Goal: Book appointment/travel/reservation

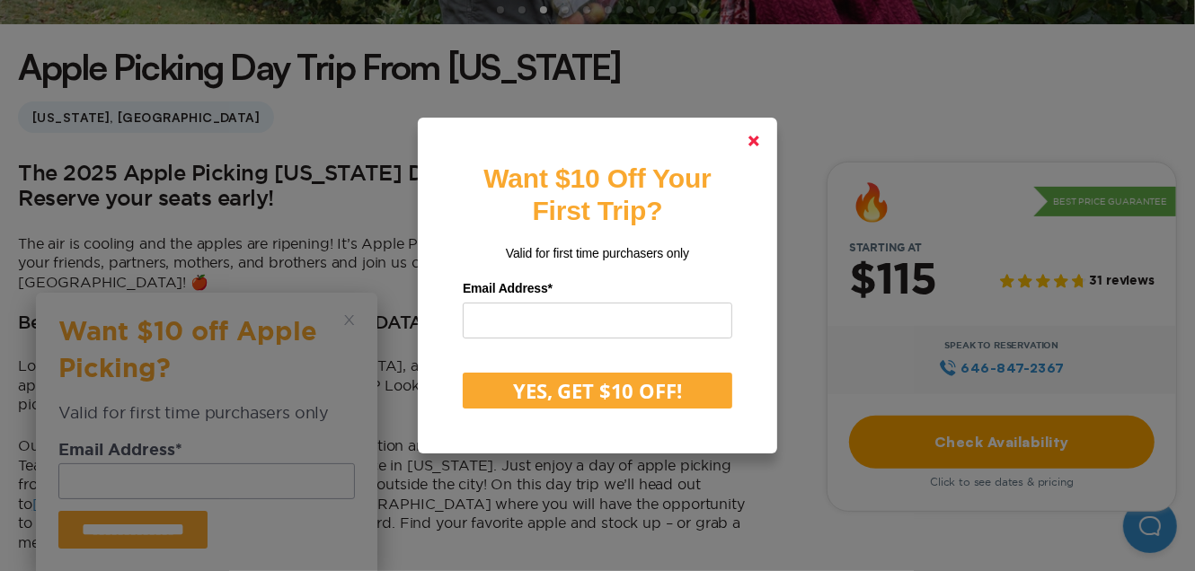
click at [757, 142] on polygon at bounding box center [753, 141] width 11 height 11
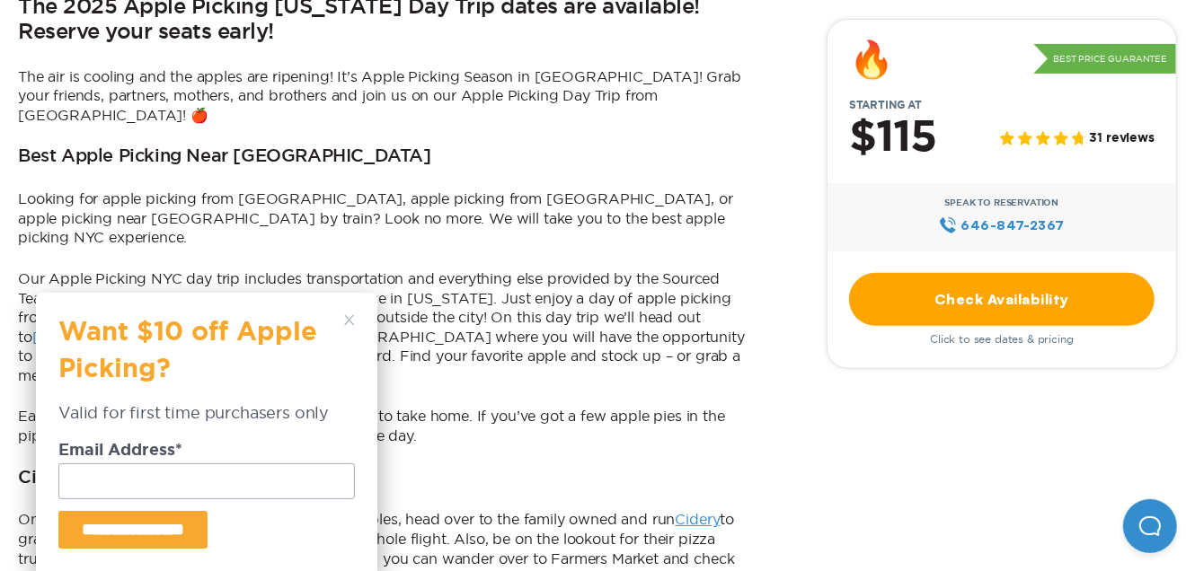
scroll to position [628, 0]
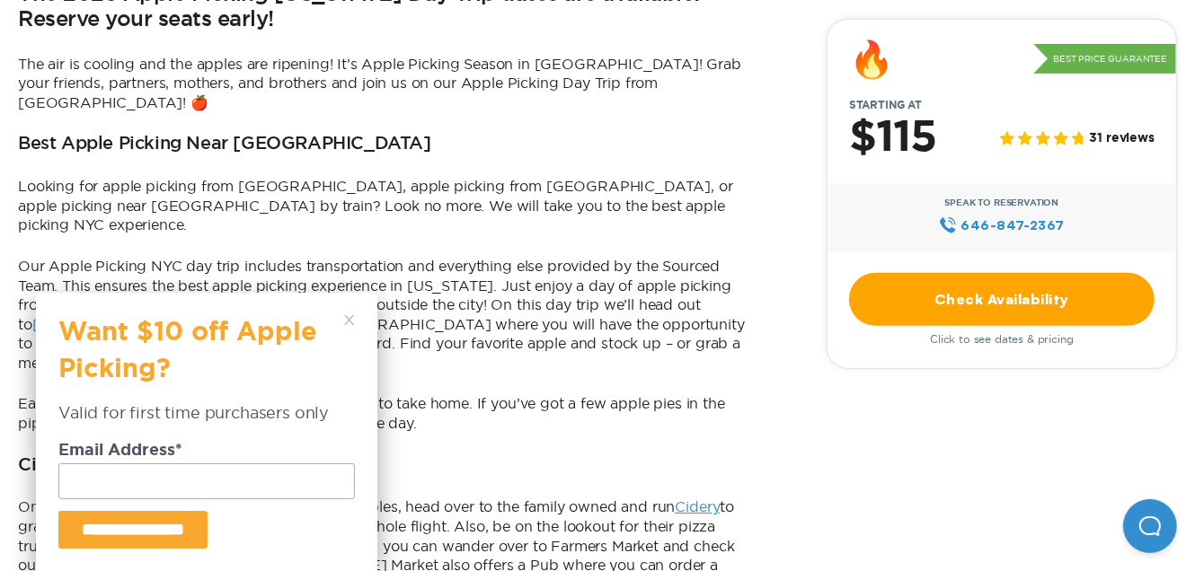
click at [350, 323] on icon at bounding box center [349, 320] width 11 height 11
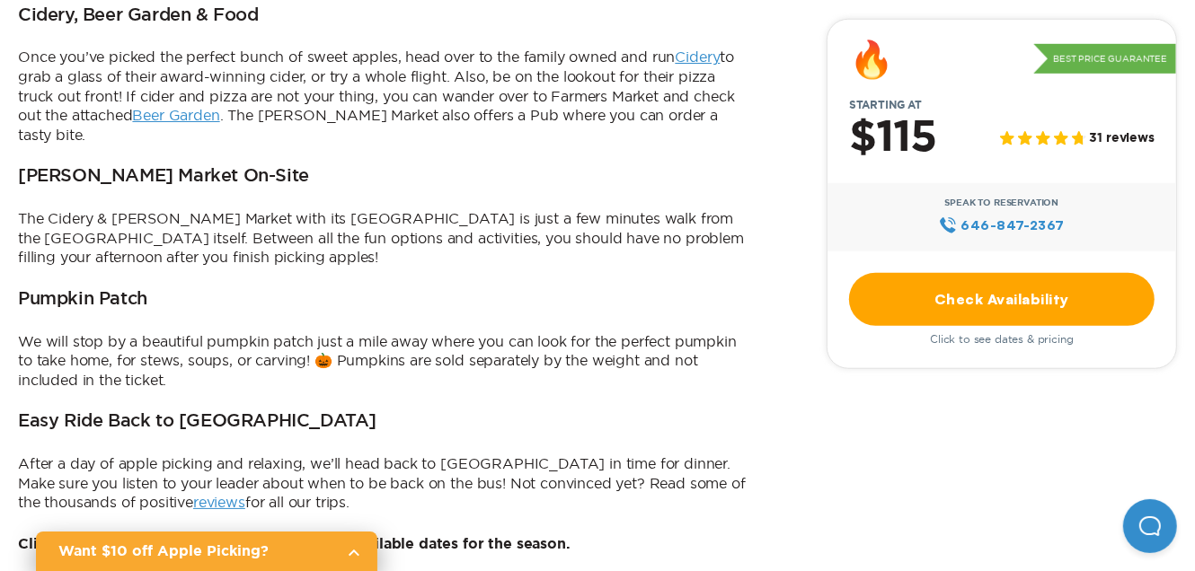
scroll to position [1257, 0]
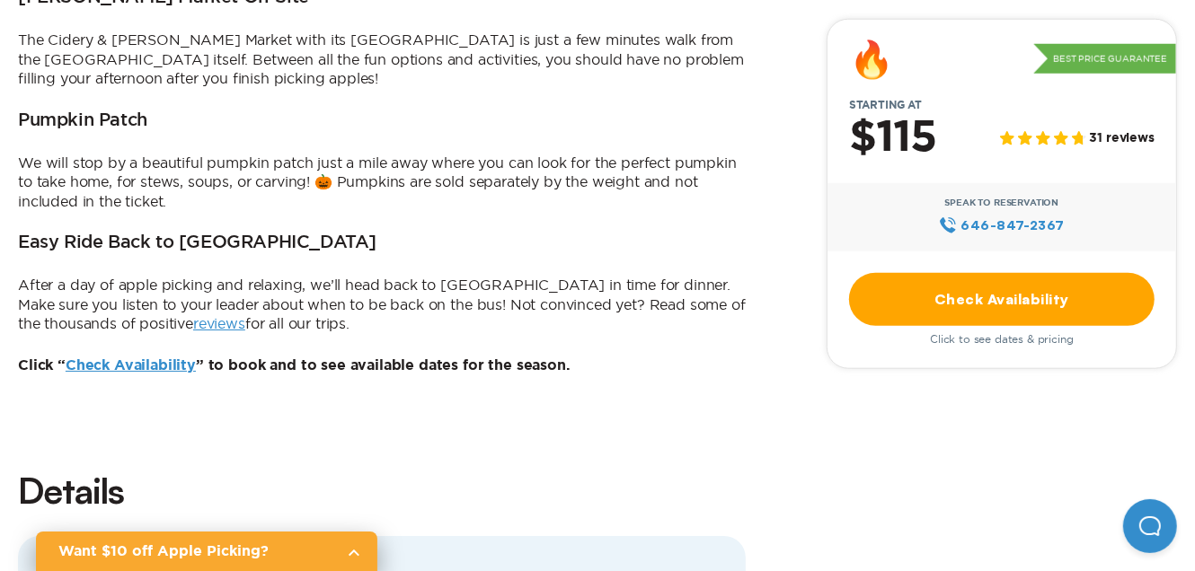
click at [135, 358] on link "Check Availability" at bounding box center [131, 365] width 130 height 14
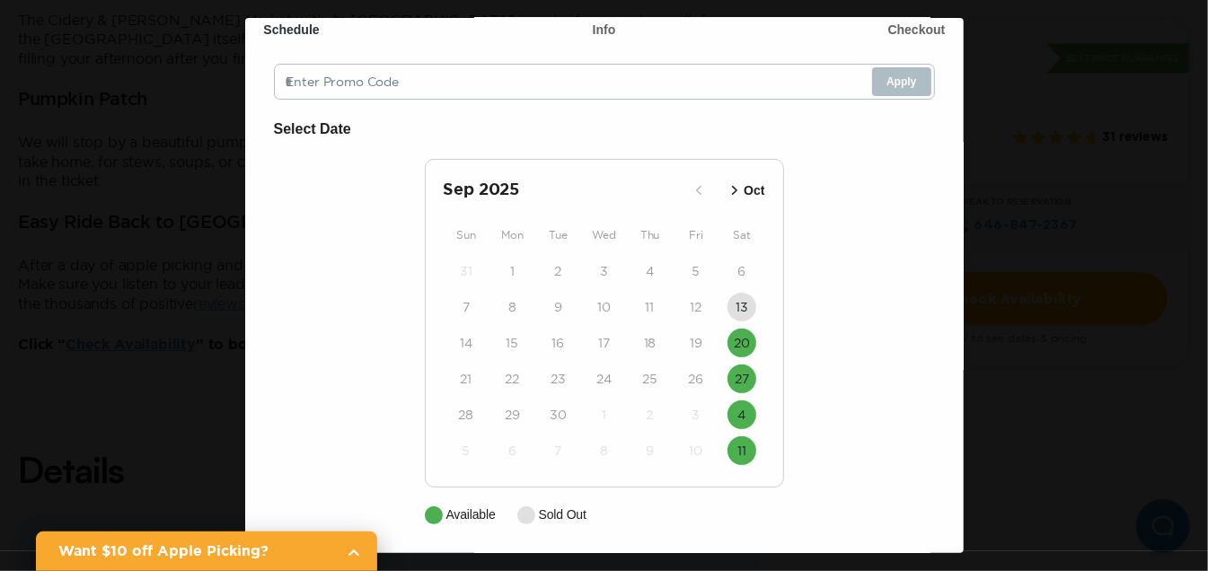
scroll to position [108, 0]
click at [737, 405] on time "4" at bounding box center [741, 412] width 8 height 18
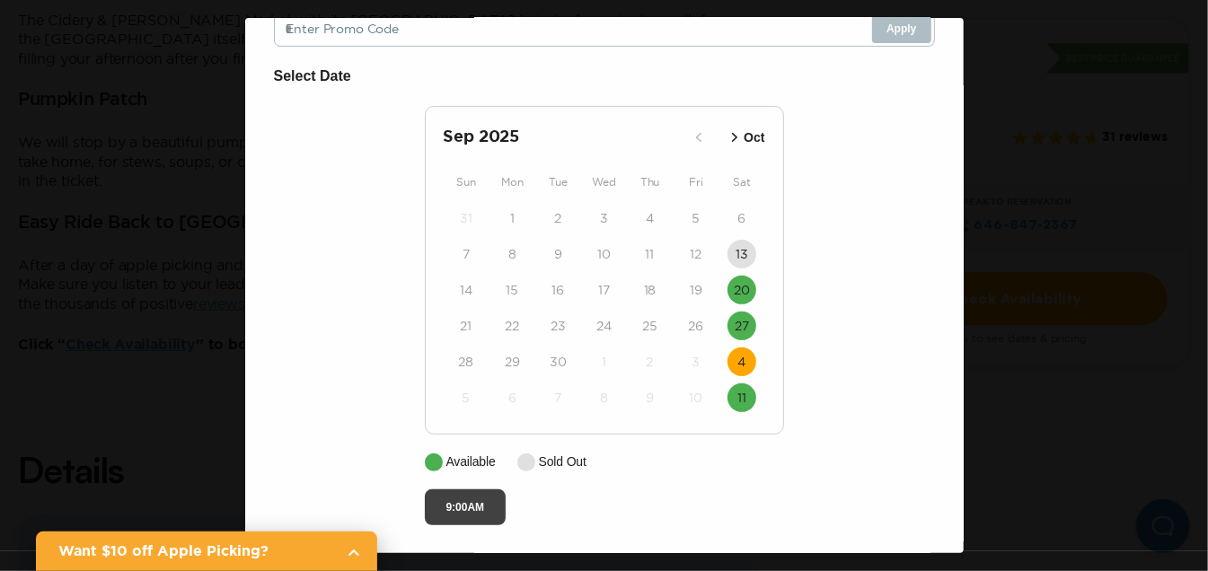
click at [473, 498] on button "9:00AM" at bounding box center [466, 507] width 82 height 36
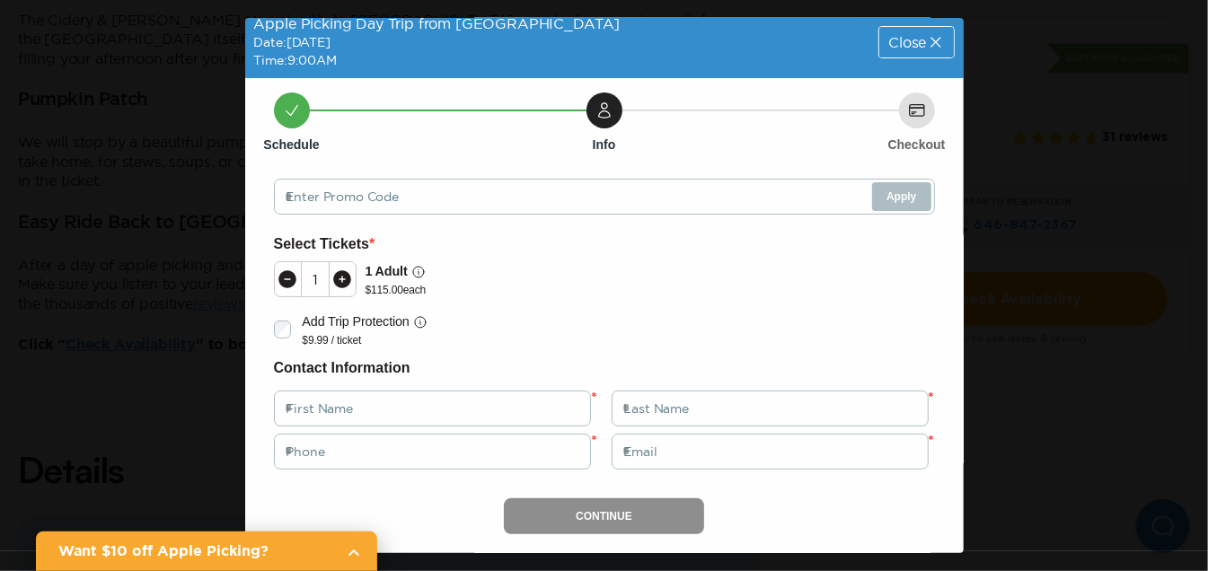
scroll to position [0, 0]
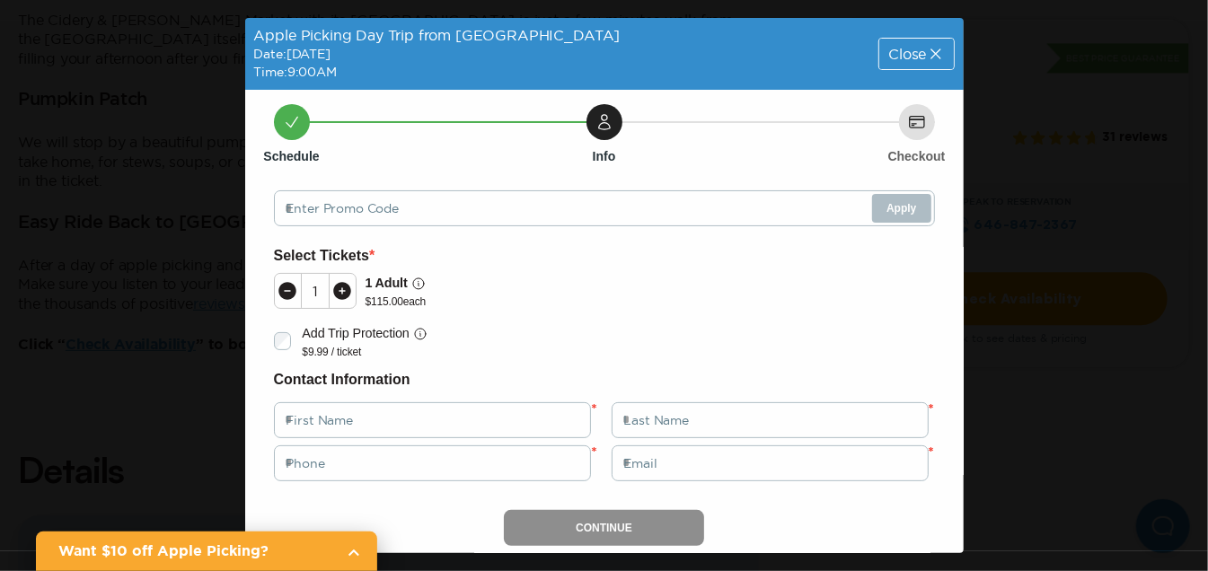
click at [927, 49] on icon at bounding box center [936, 54] width 18 height 18
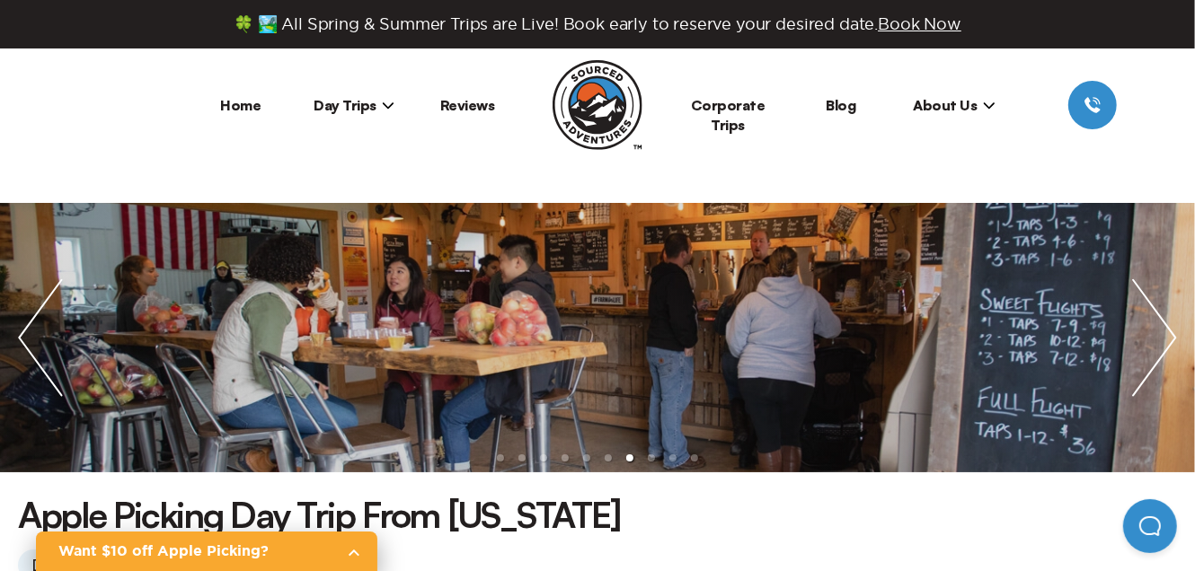
click at [349, 102] on span "Day Trips" at bounding box center [353, 105] width 81 height 18
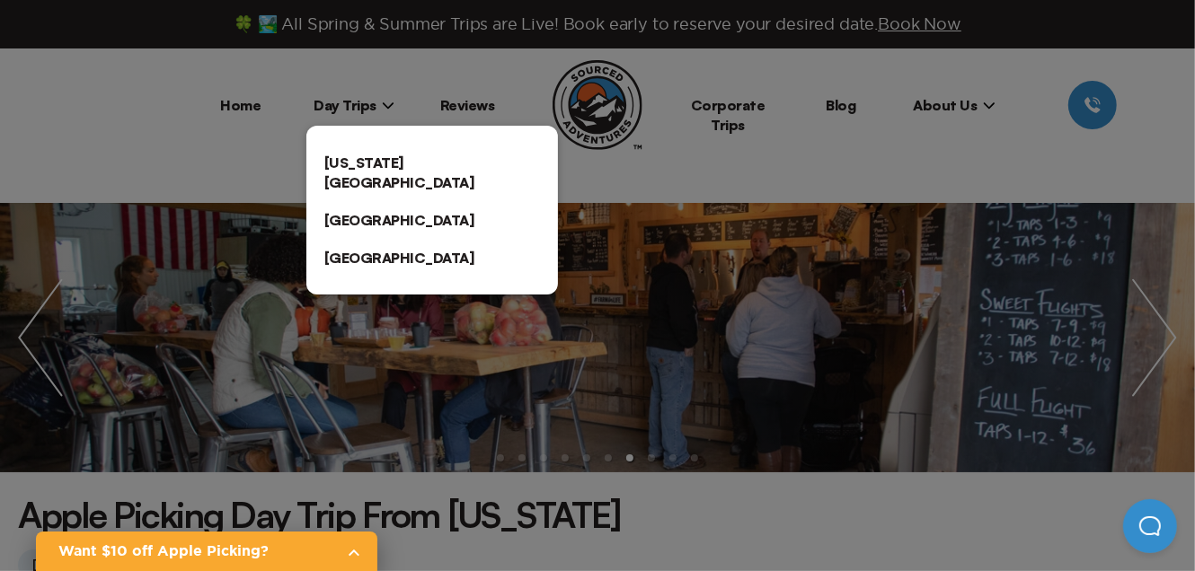
click at [348, 161] on link "[US_STATE][GEOGRAPHIC_DATA]" at bounding box center [431, 172] width 251 height 57
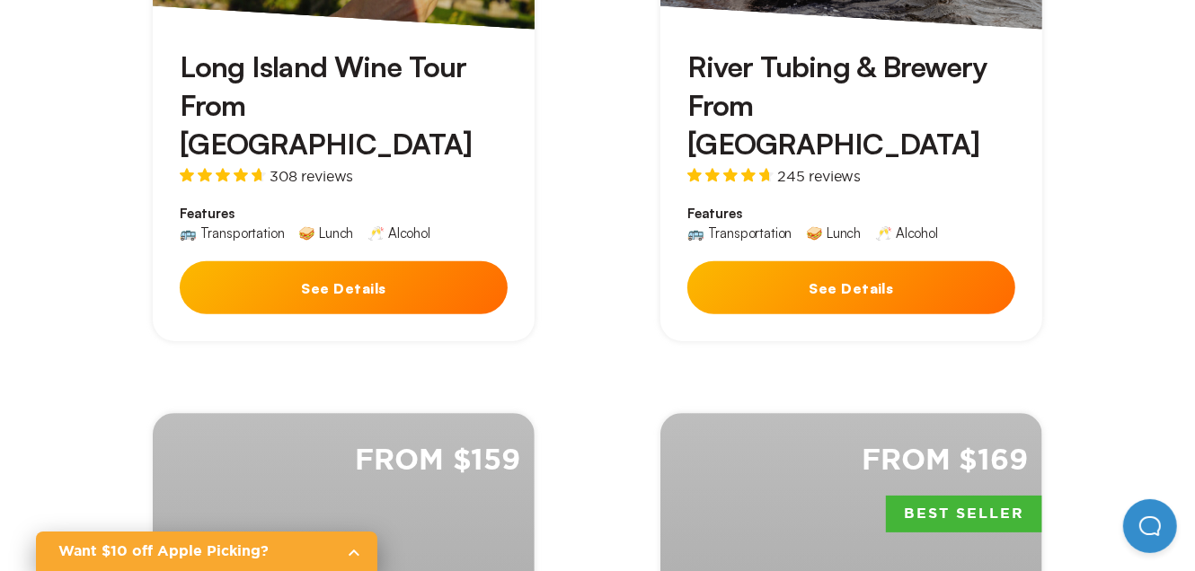
scroll to position [718, 0]
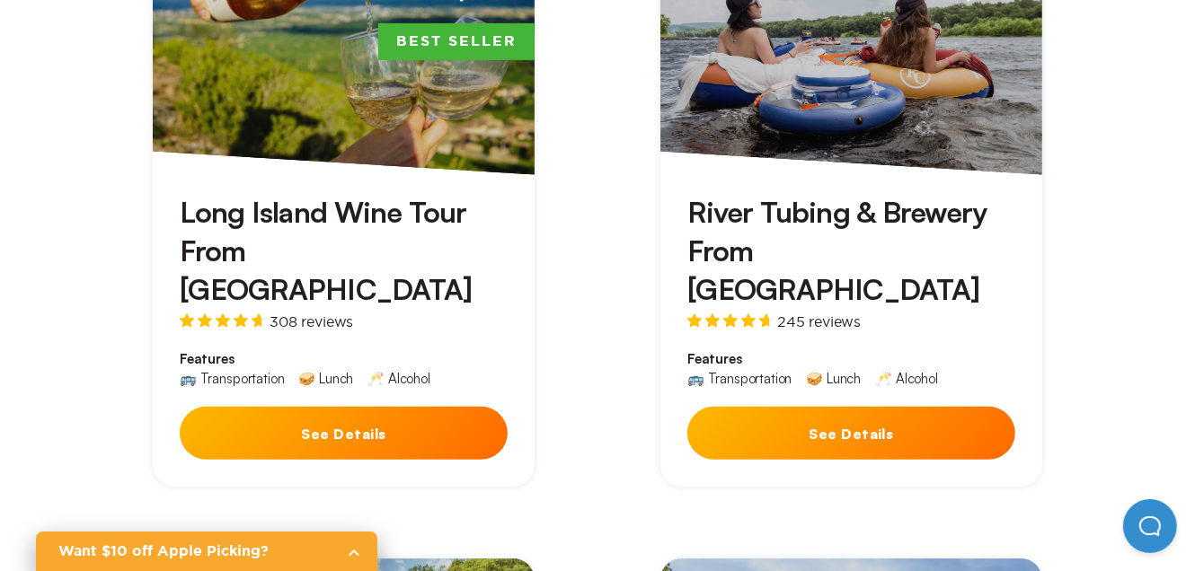
click at [415, 407] on button "See Details" at bounding box center [344, 433] width 328 height 53
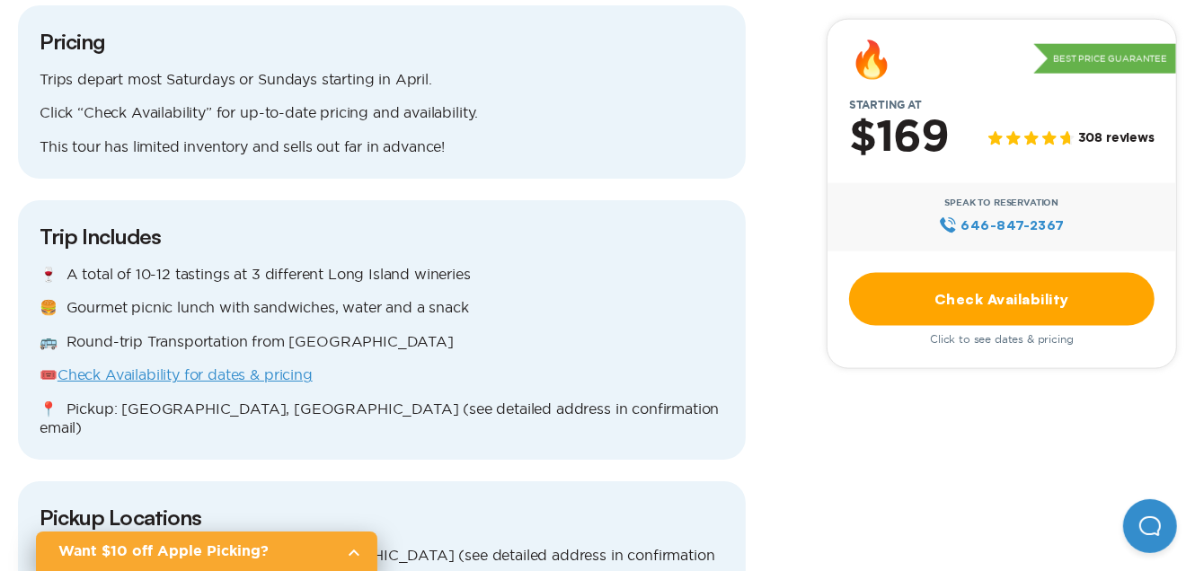
scroll to position [1526, 0]
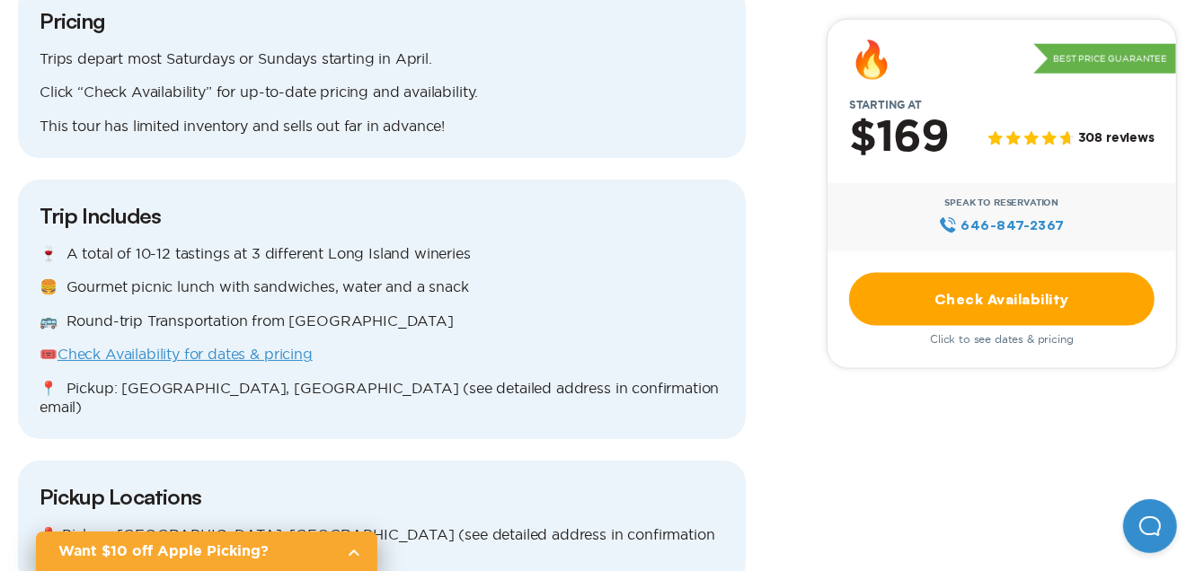
click at [228, 346] on link "Check Availability for dates & pricing" at bounding box center [184, 354] width 255 height 16
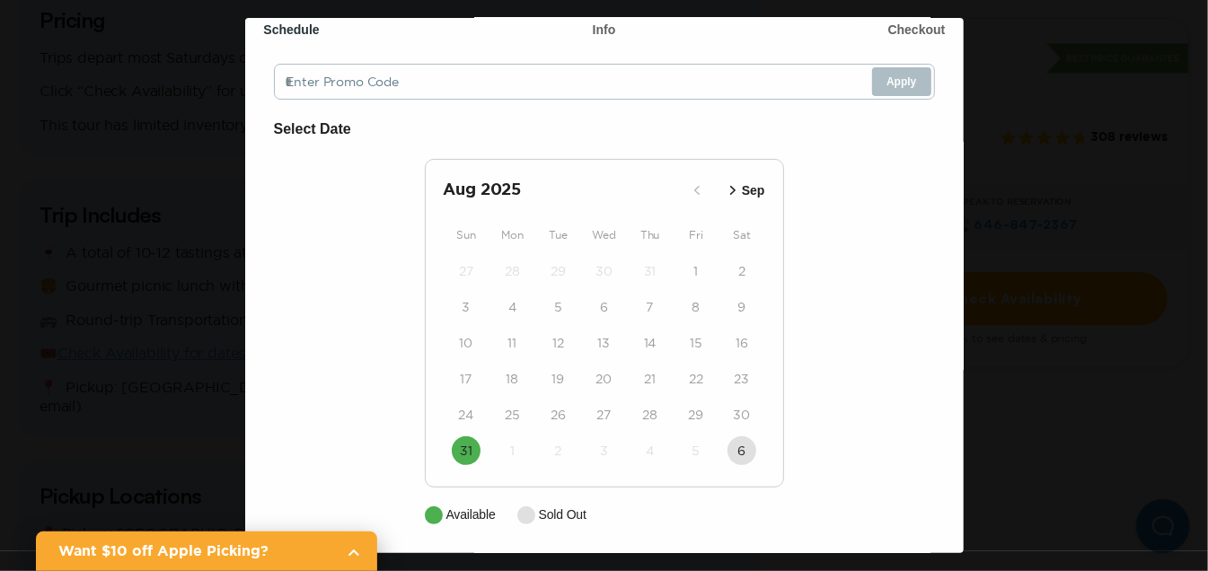
scroll to position [108, 0]
click at [724, 189] on icon "button" at bounding box center [733, 188] width 18 height 18
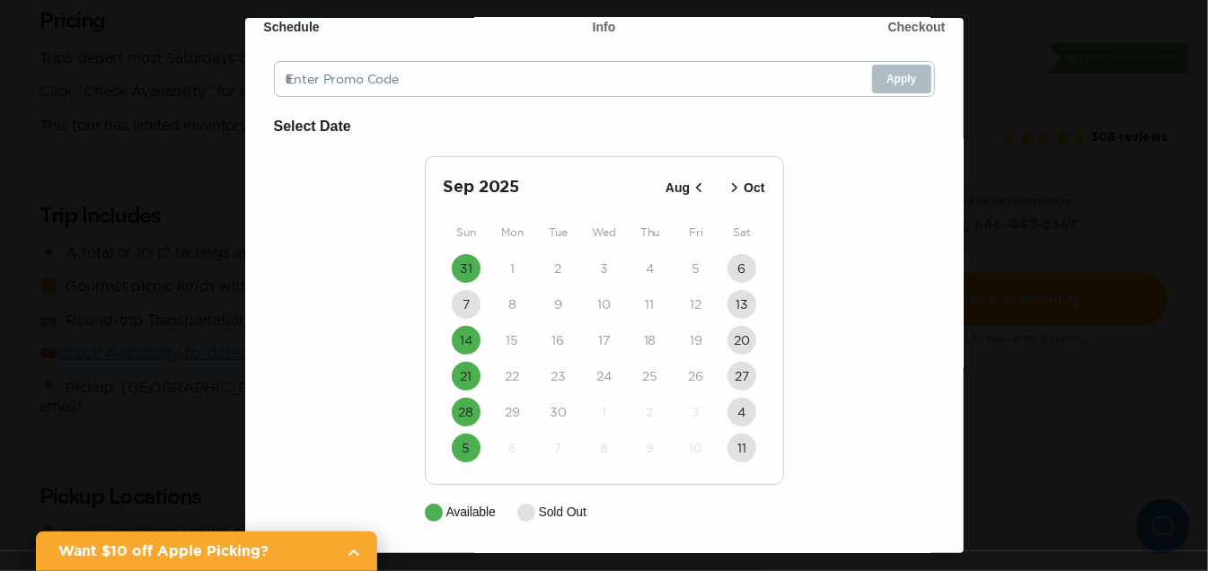
click at [726, 189] on icon "button" at bounding box center [735, 188] width 18 height 18
click at [689, 184] on icon "button" at bounding box center [696, 188] width 18 height 18
click at [690, 184] on icon "button" at bounding box center [699, 188] width 18 height 18
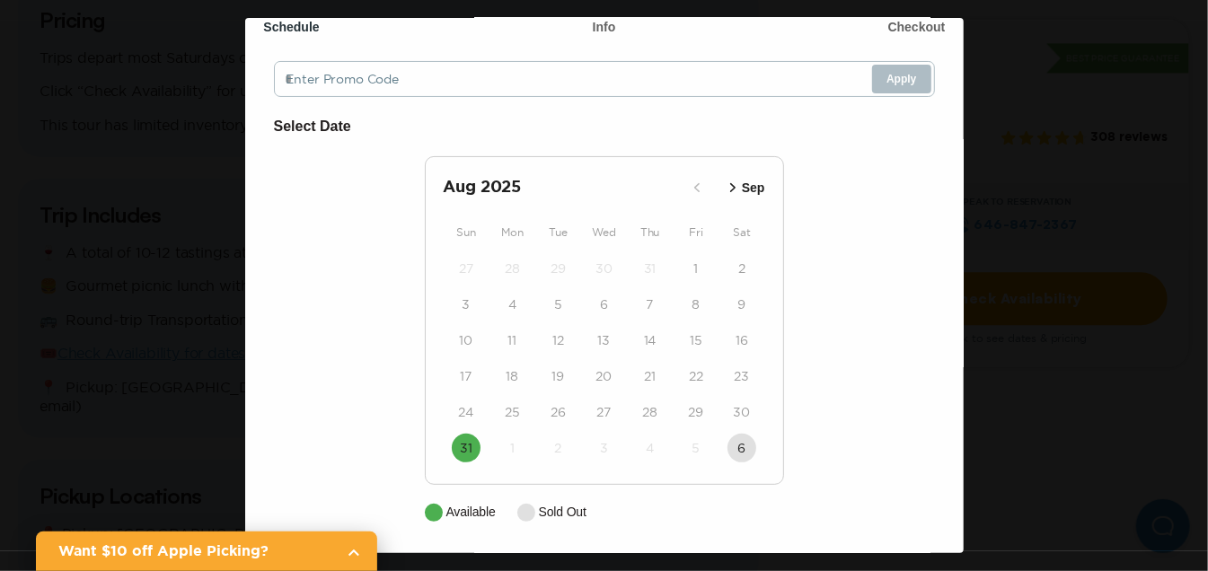
click at [724, 182] on icon "button" at bounding box center [733, 188] width 18 height 18
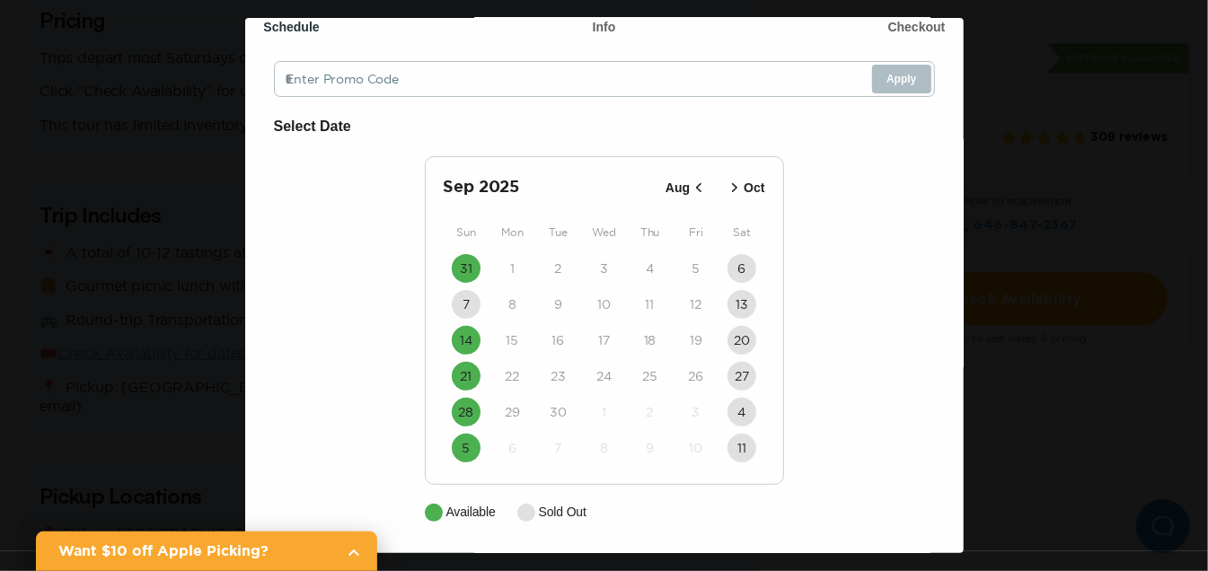
click at [726, 182] on icon "button" at bounding box center [735, 188] width 18 height 18
click at [463, 304] on time "5" at bounding box center [467, 304] width 8 height 18
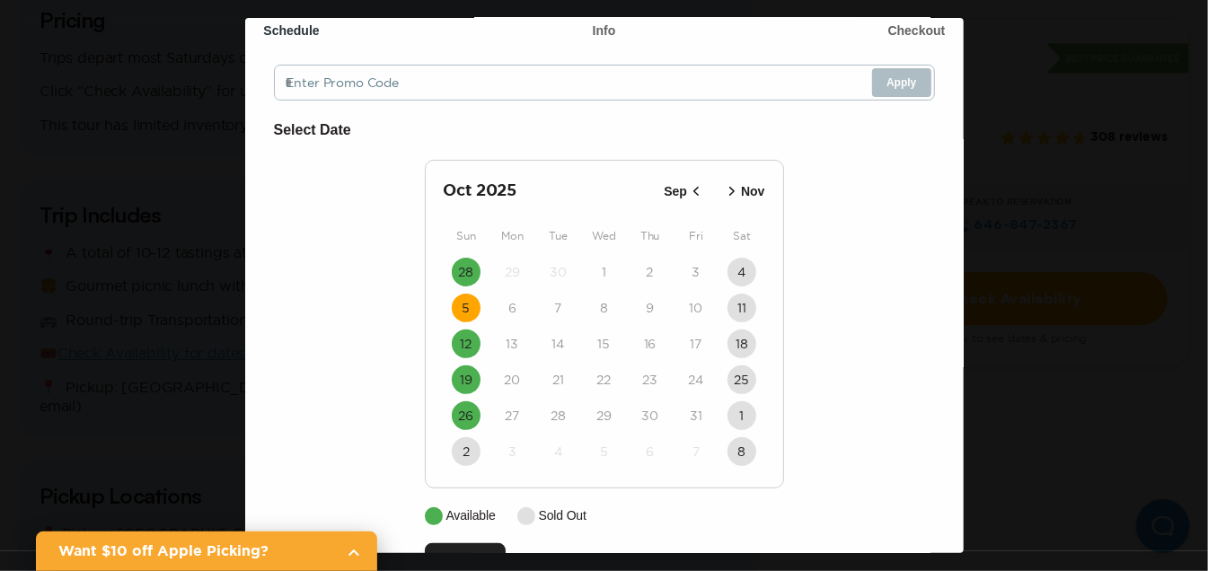
scroll to position [162, 0]
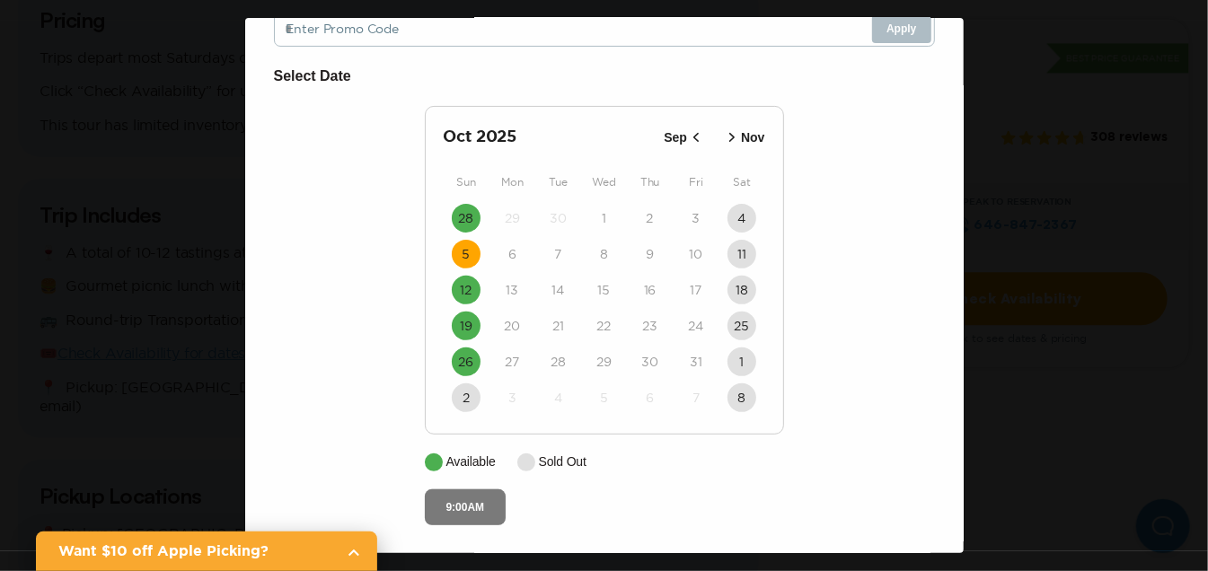
click at [446, 499] on button "9:00AM" at bounding box center [466, 507] width 82 height 36
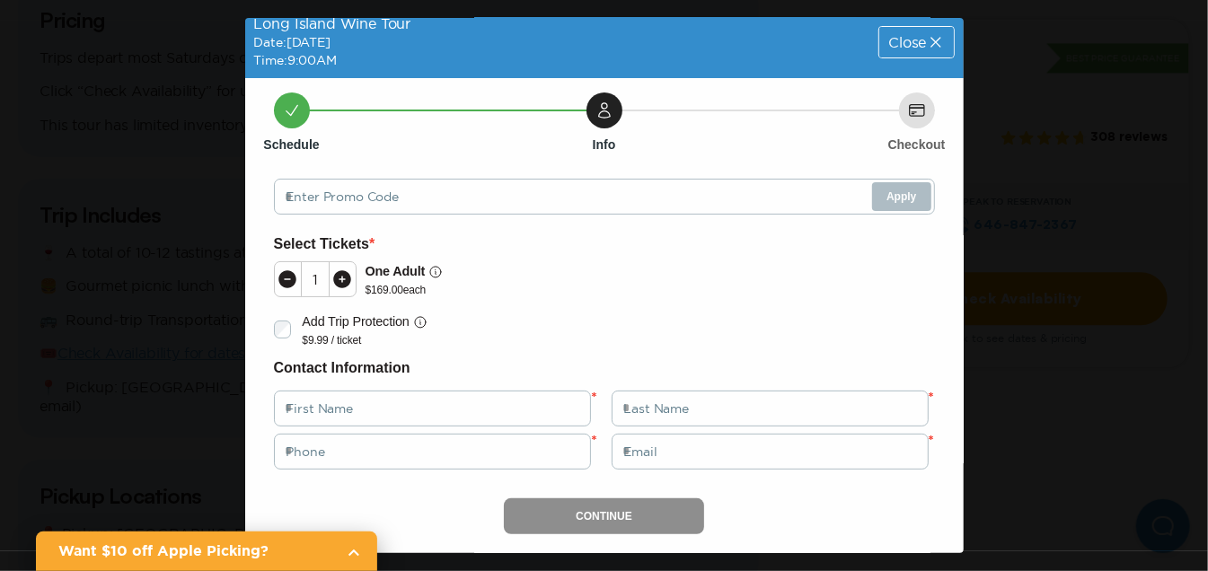
scroll to position [0, 0]
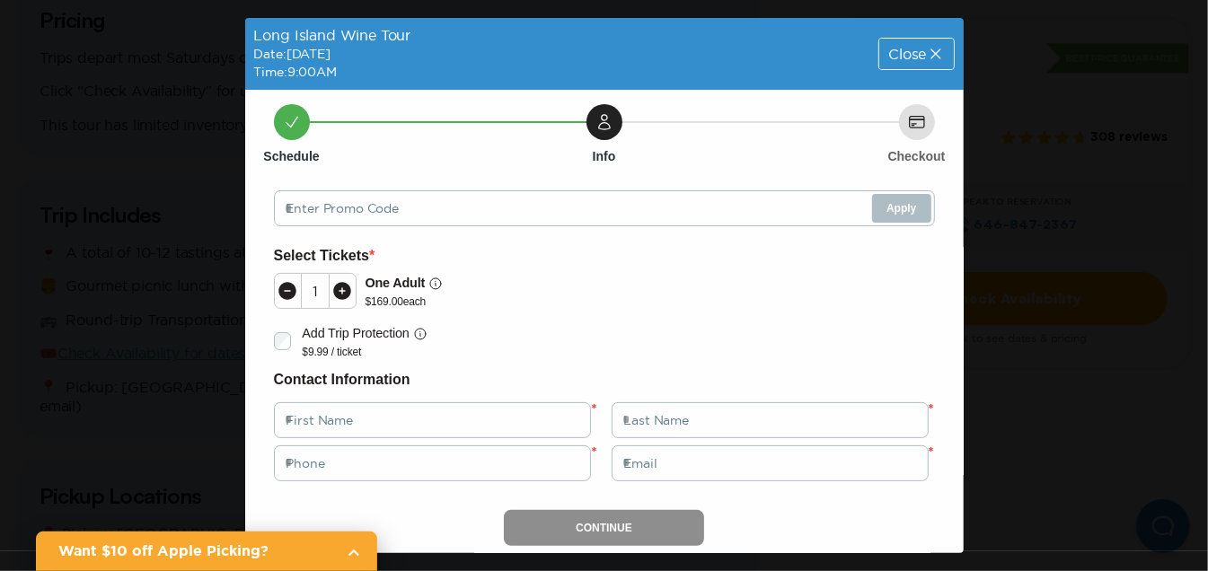
click at [930, 49] on icon at bounding box center [935, 54] width 10 height 10
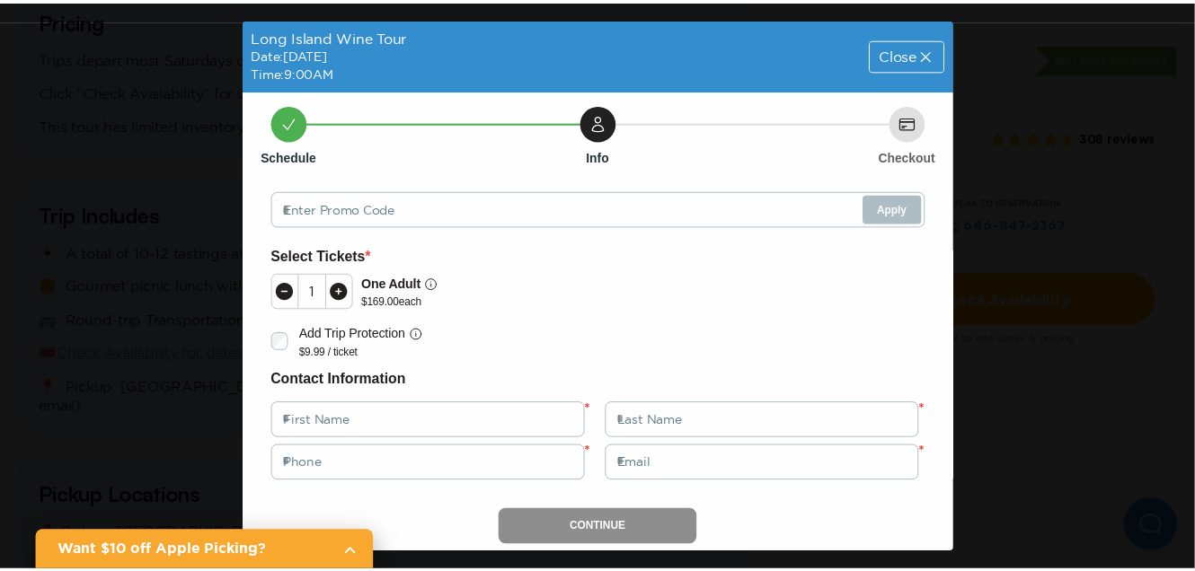
scroll to position [1526, 0]
